Goal: Task Accomplishment & Management: Manage account settings

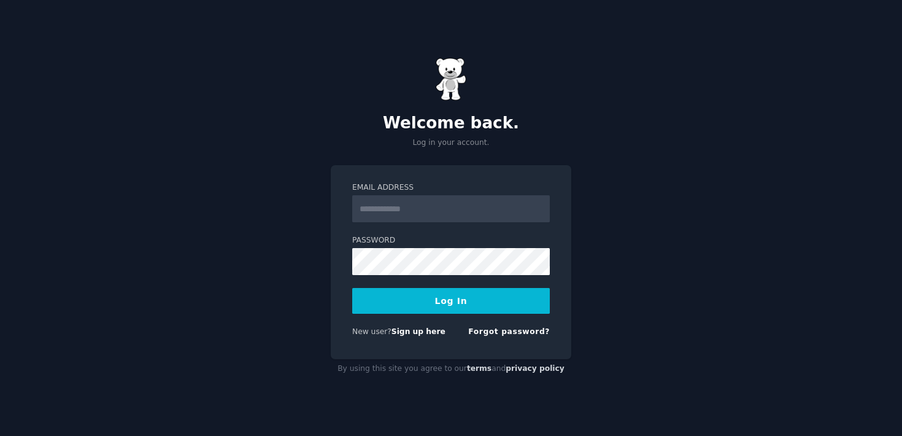
click at [469, 206] on input "Email Address" at bounding box center [451, 208] width 198 height 27
type input "**********"
click at [473, 306] on button "Log In" at bounding box center [451, 301] width 198 height 26
